Goal: Use online tool/utility: Utilize a website feature to perform a specific function

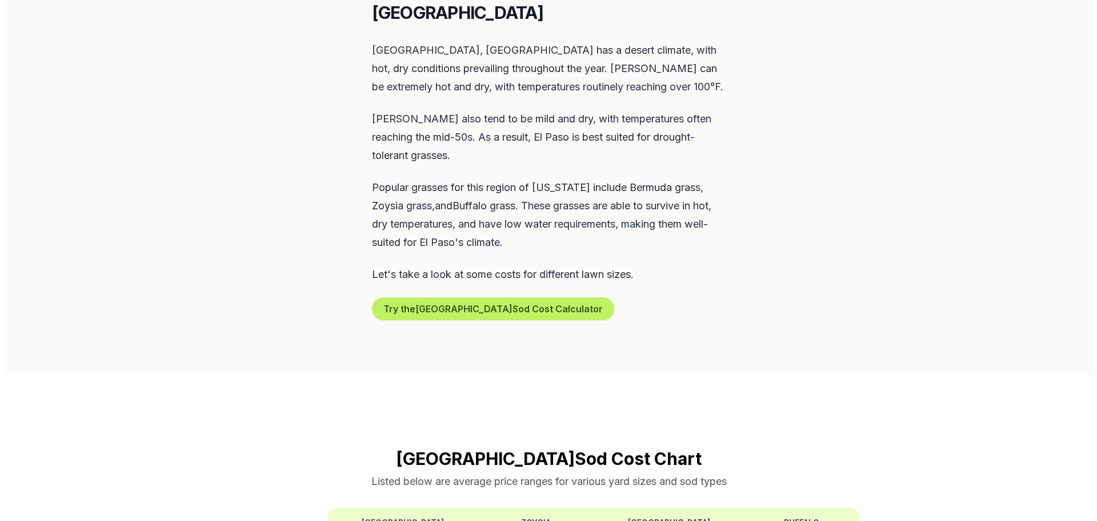
scroll to position [572, 0]
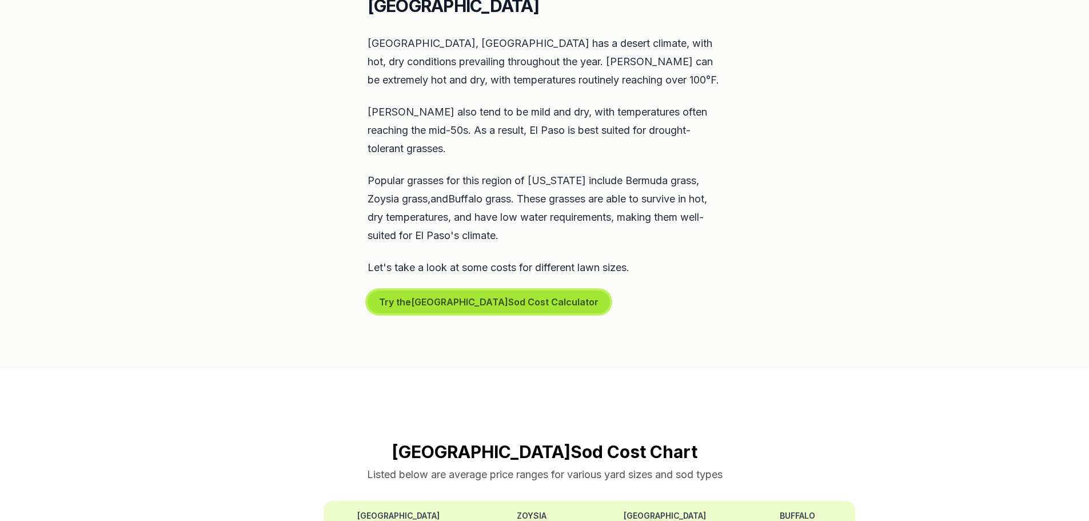
click at [471, 290] on button "Try the El Paso Sod Cost Calculator" at bounding box center [488, 301] width 242 height 23
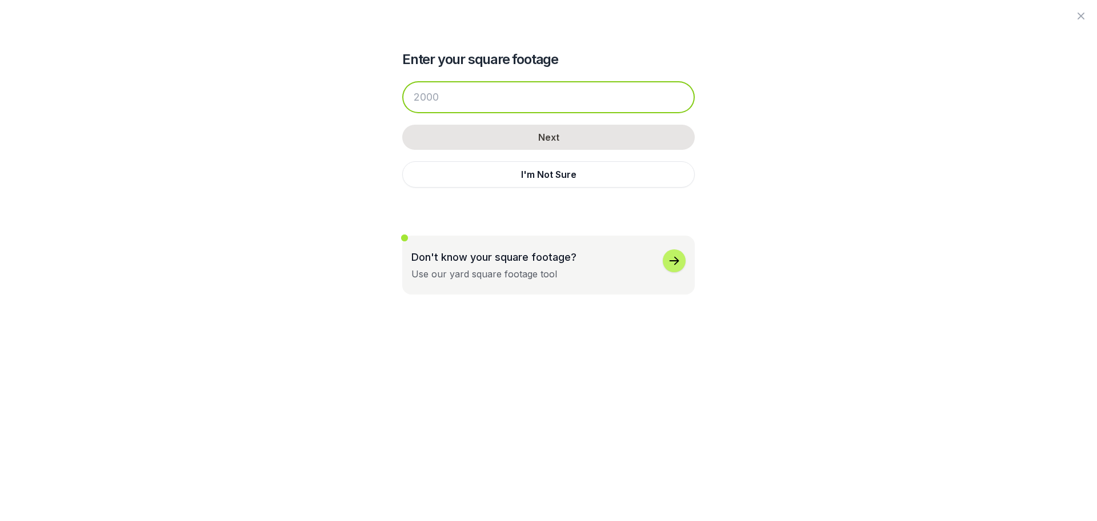
click at [466, 95] on input "number" at bounding box center [548, 97] width 293 height 32
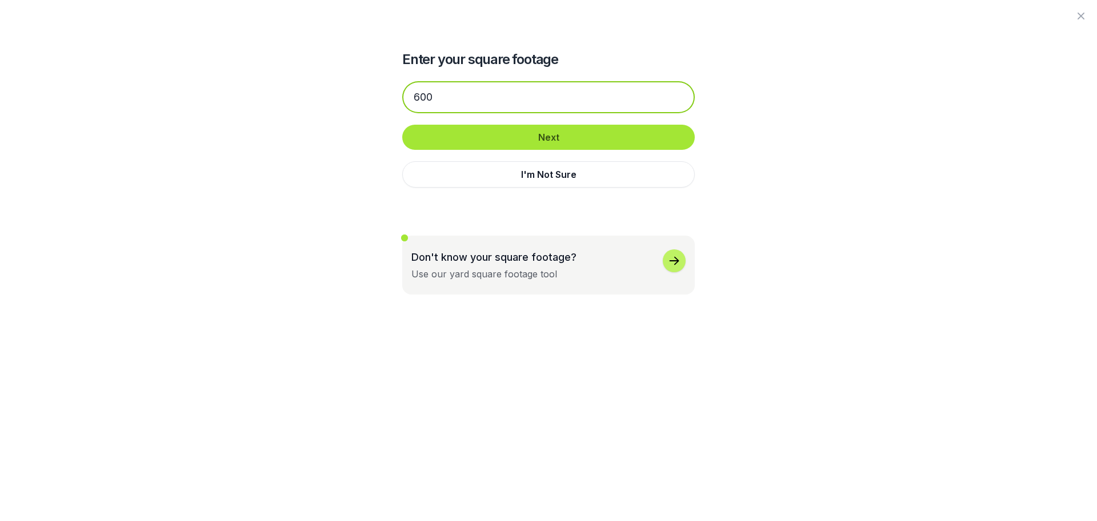
type input "600"
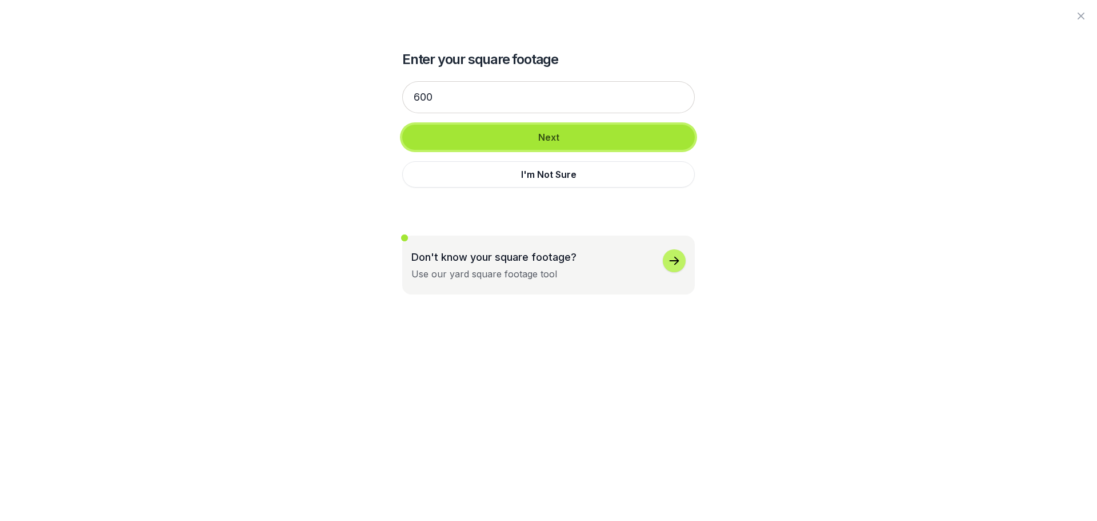
click at [530, 141] on button "Next" at bounding box center [548, 137] width 293 height 25
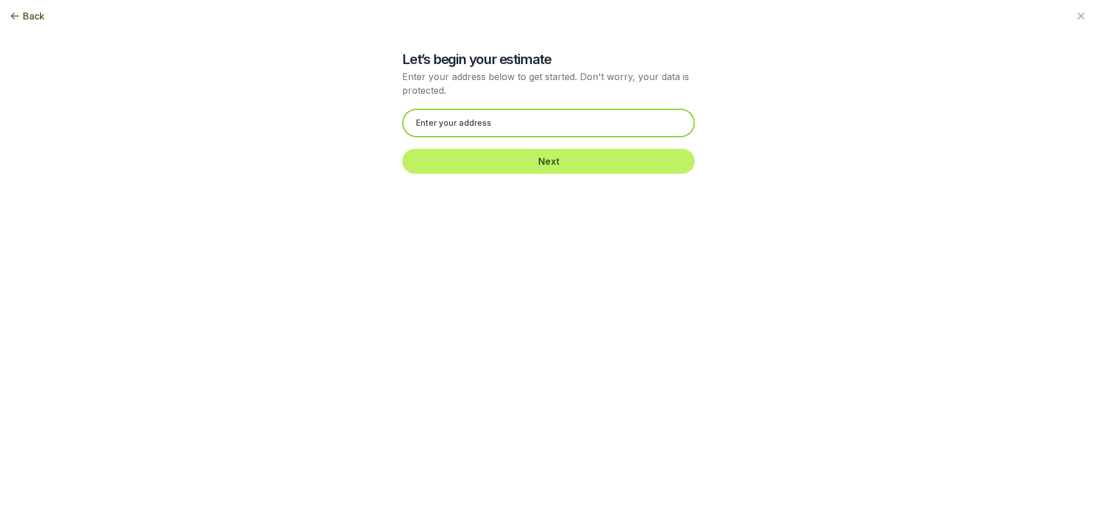
click at [508, 124] on input "text" at bounding box center [548, 123] width 293 height 29
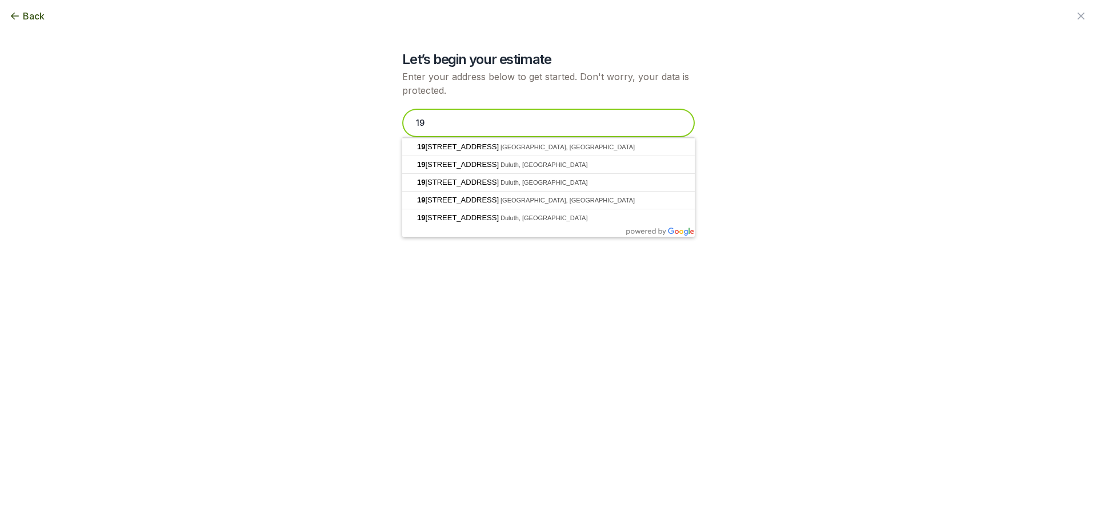
type input "1"
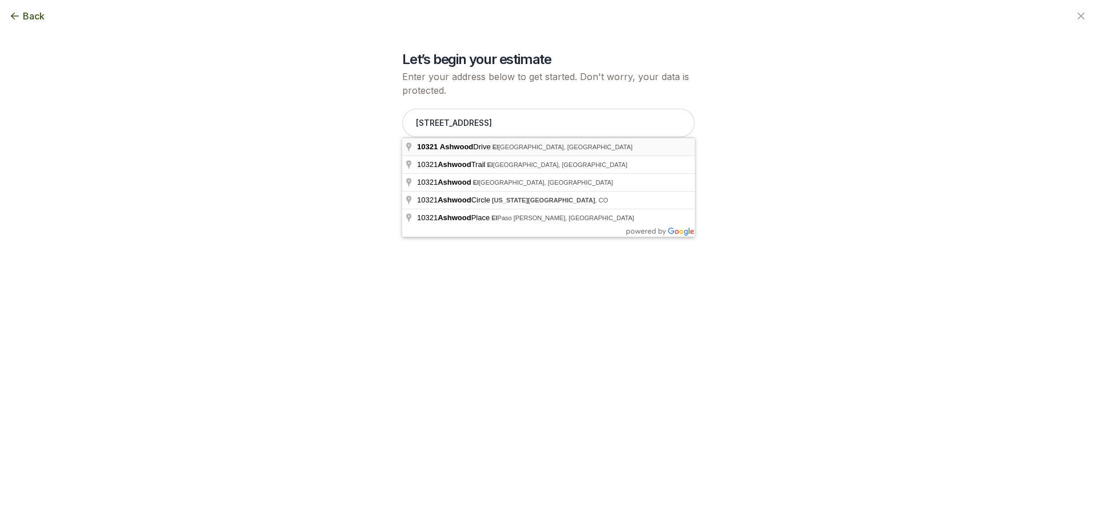
type input "[STREET_ADDRESS]"
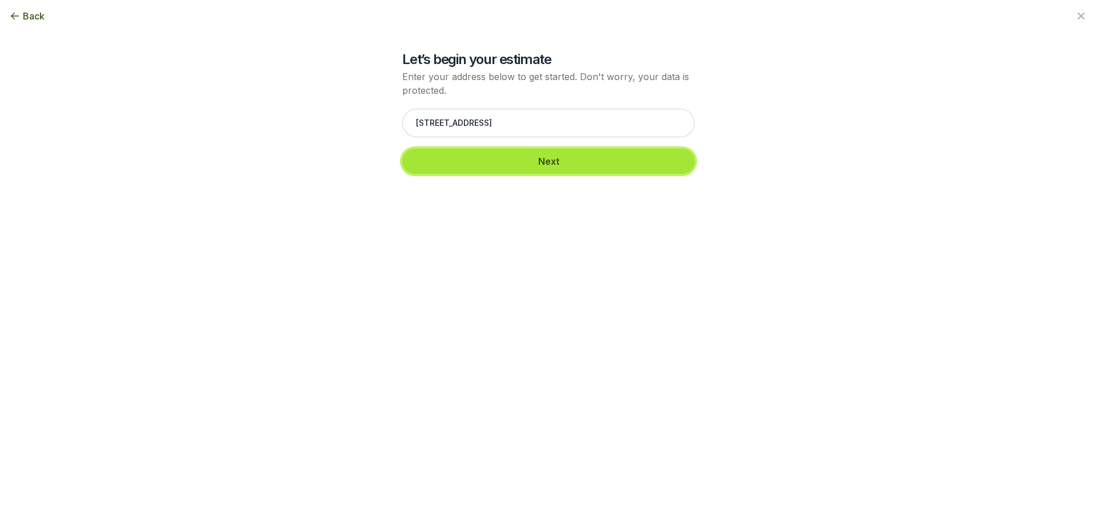
click at [524, 154] on button "Next" at bounding box center [548, 161] width 293 height 25
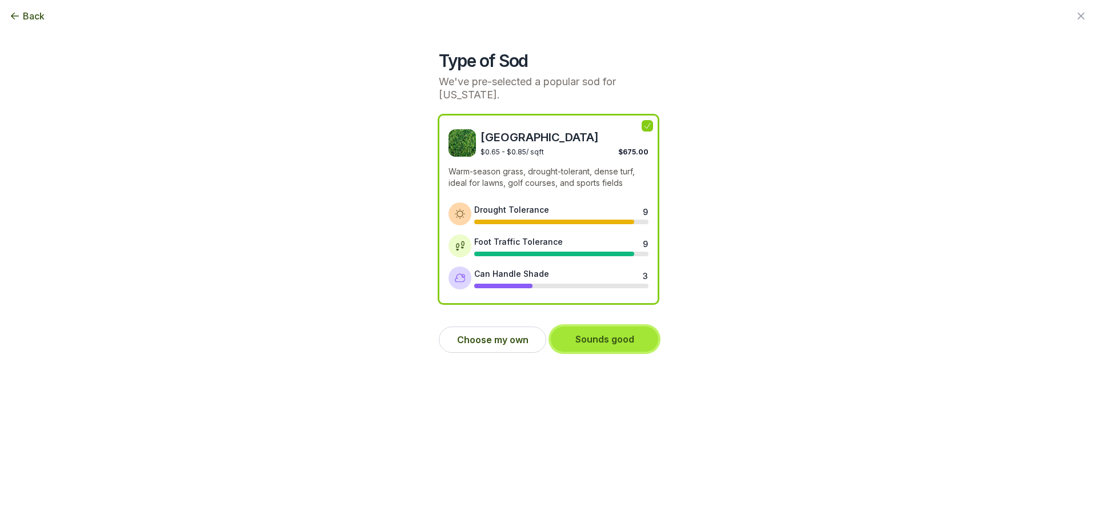
click at [608, 327] on button "Sounds good" at bounding box center [604, 338] width 107 height 25
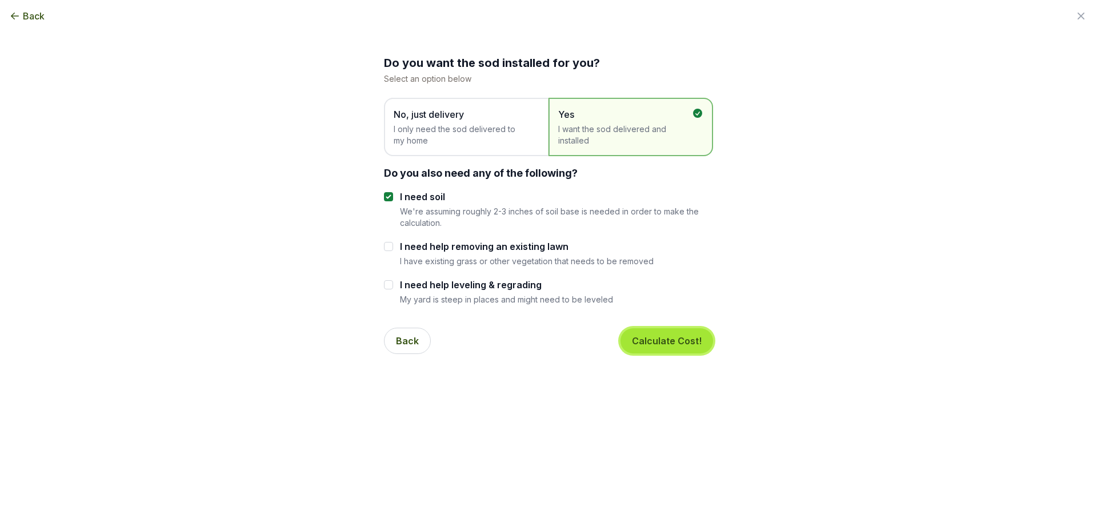
click at [689, 339] on button "Calculate Cost!" at bounding box center [667, 340] width 93 height 25
